Goal: Check status: Check status

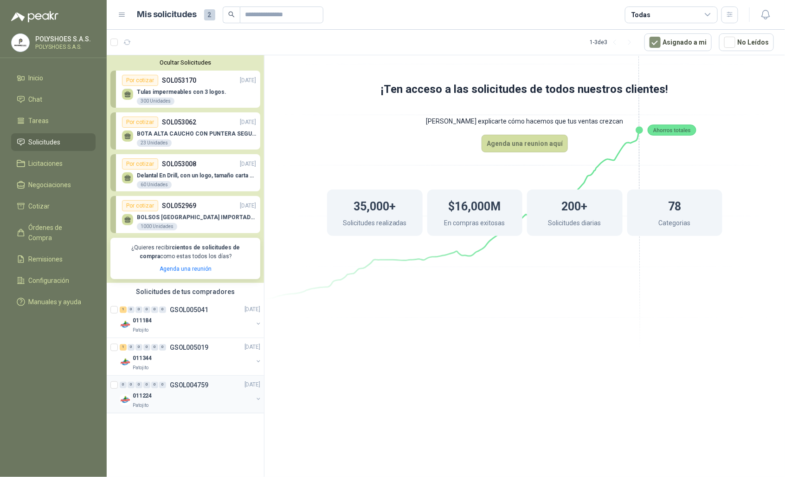
click at [170, 401] on div "011224" at bounding box center [193, 395] width 120 height 11
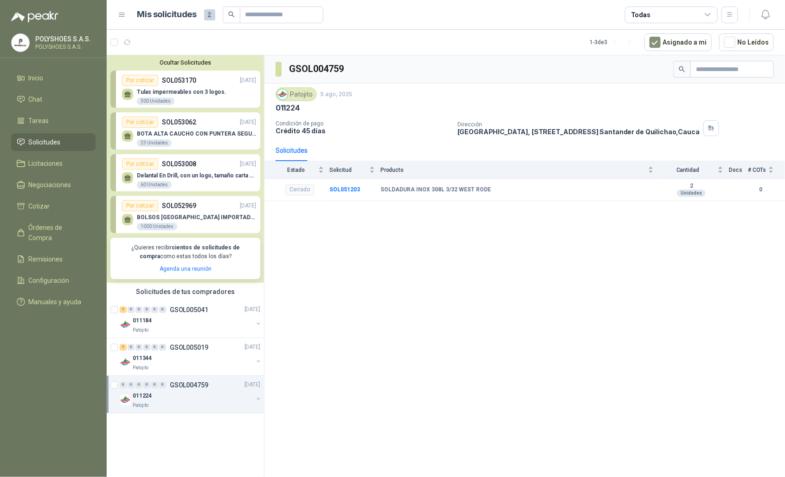
click at [152, 130] on div "BOTA ALTA CAUCHO CON PUNTERA SEGURIDAD 23 Unidades" at bounding box center [189, 137] width 134 height 19
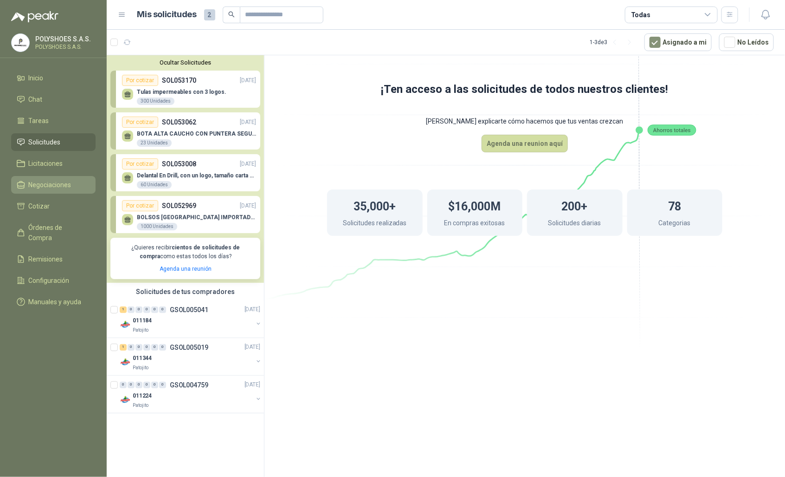
click at [49, 179] on link "Negociaciones" at bounding box center [53, 185] width 84 height 18
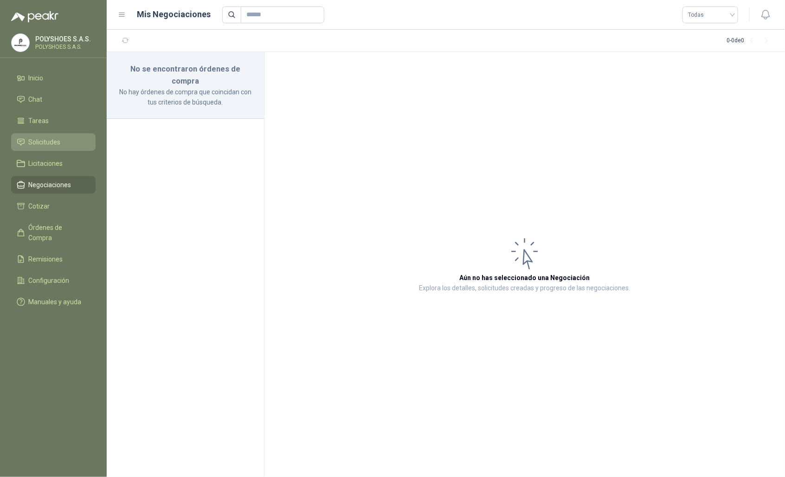
click at [50, 137] on span "Solicitudes" at bounding box center [45, 142] width 32 height 10
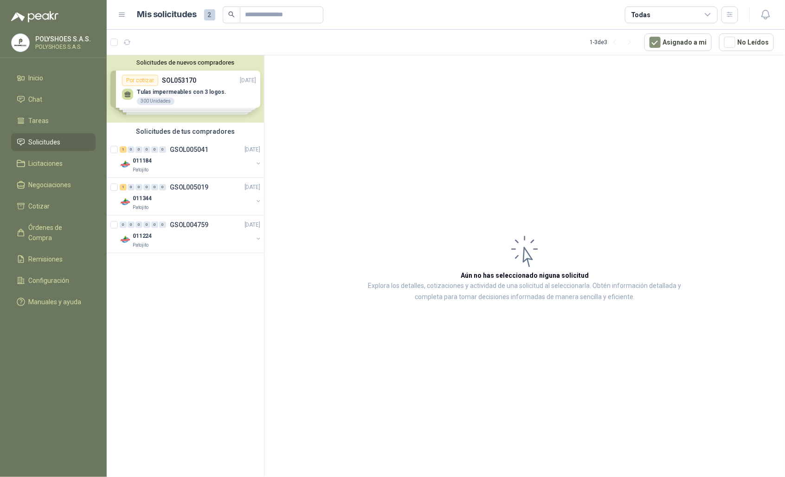
click at [161, 99] on div "Solicitudes de nuevos compradores Por cotizar SOL053170 [DATE] Tulas impermeabl…" at bounding box center [185, 88] width 157 height 67
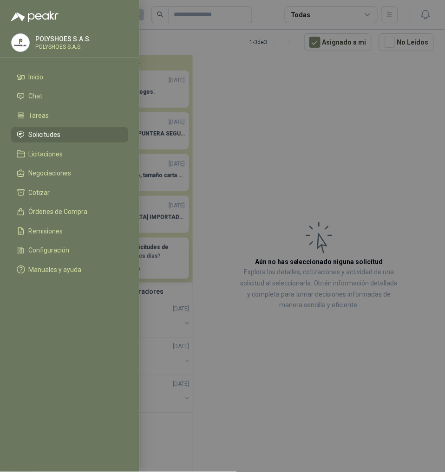
click at [250, 172] on div at bounding box center [222, 236] width 445 height 472
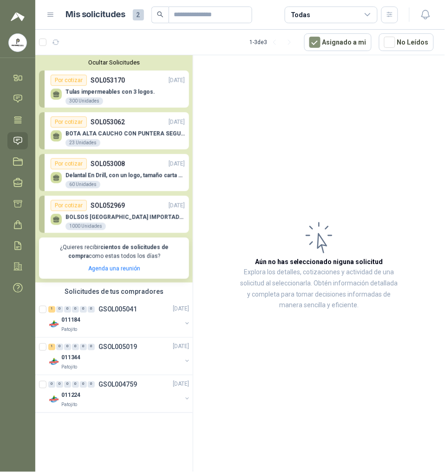
click at [95, 300] on div "Solicitudes de tus compradores" at bounding box center [113, 292] width 157 height 18
click at [105, 317] on div "011184" at bounding box center [121, 320] width 120 height 11
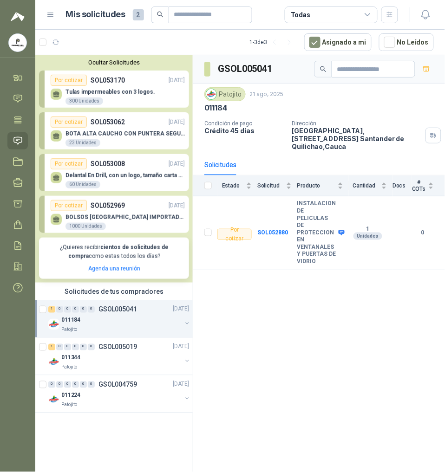
click at [138, 14] on span "2" at bounding box center [138, 14] width 11 height 11
click at [57, 43] on icon "button" at bounding box center [56, 43] width 8 height 8
